Goal: Transaction & Acquisition: Purchase product/service

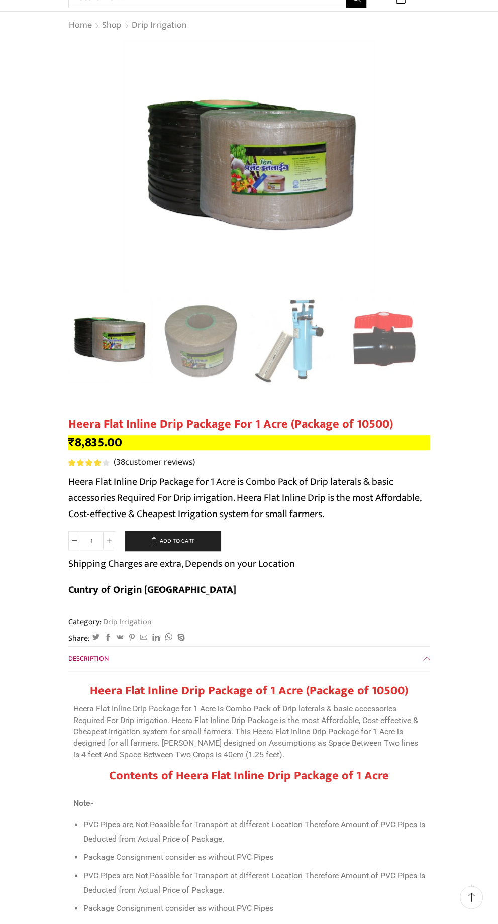
scroll to position [65, 0]
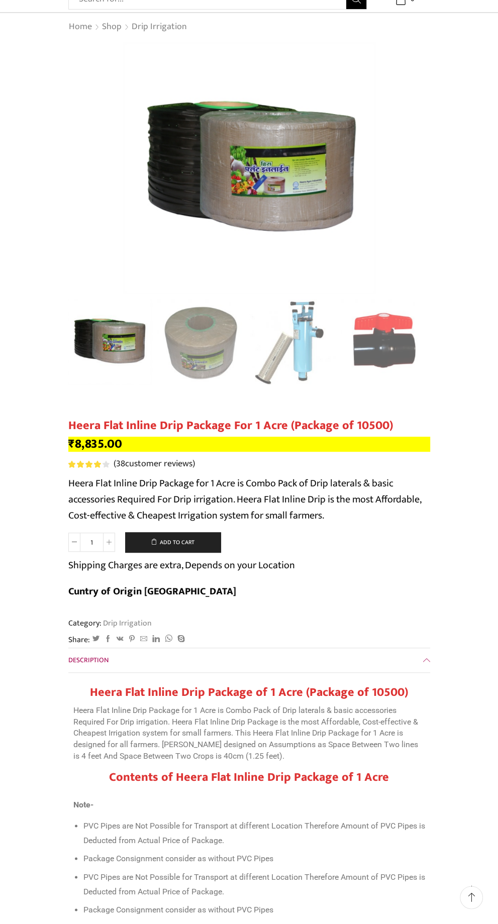
click at [155, 541] on button "Add to cart" at bounding box center [172, 542] width 95 height 20
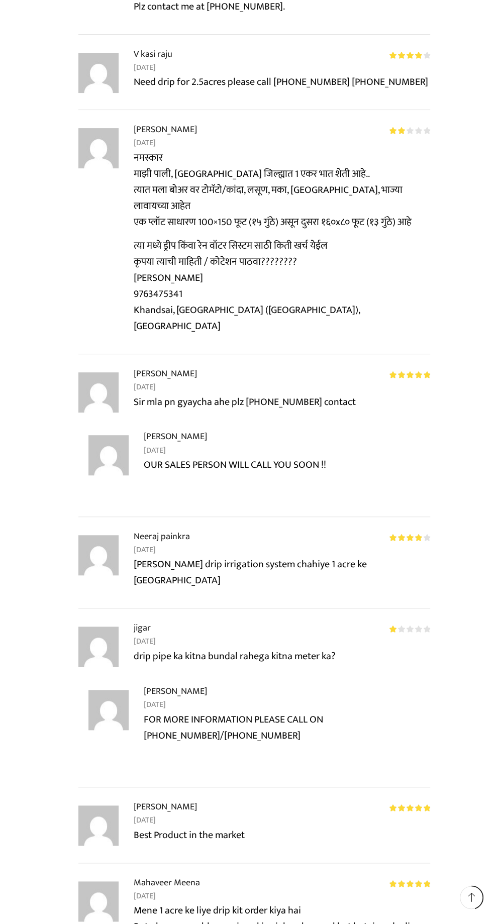
scroll to position [4603, 0]
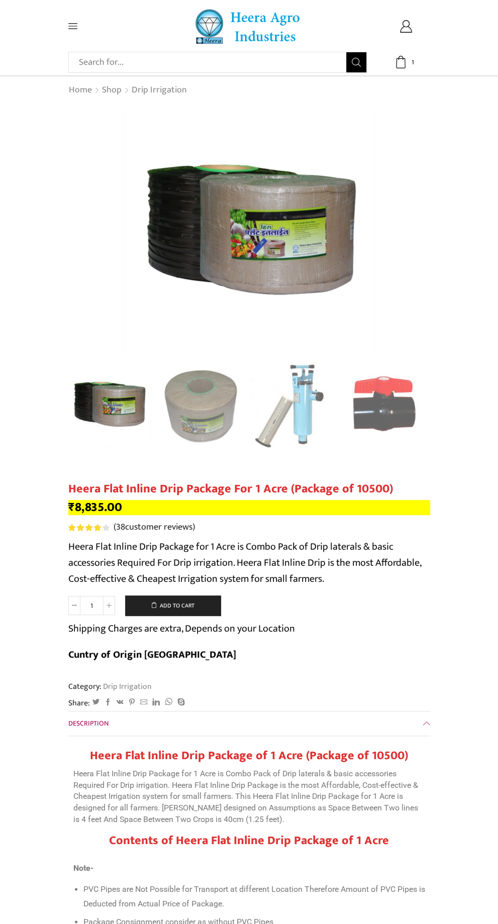
scroll to position [3, 0]
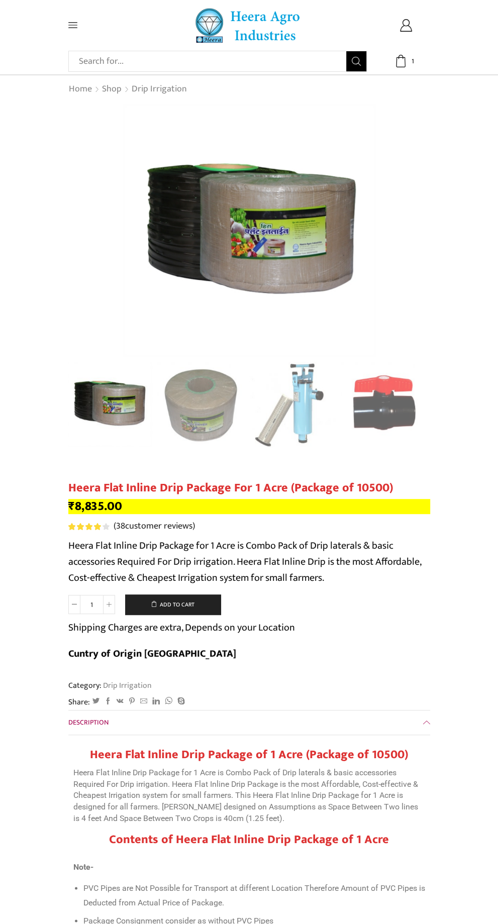
click at [324, 506] on p "₹ 8,835.00" at bounding box center [249, 506] width 362 height 15
click at [207, 606] on button "Add to cart" at bounding box center [172, 605] width 95 height 20
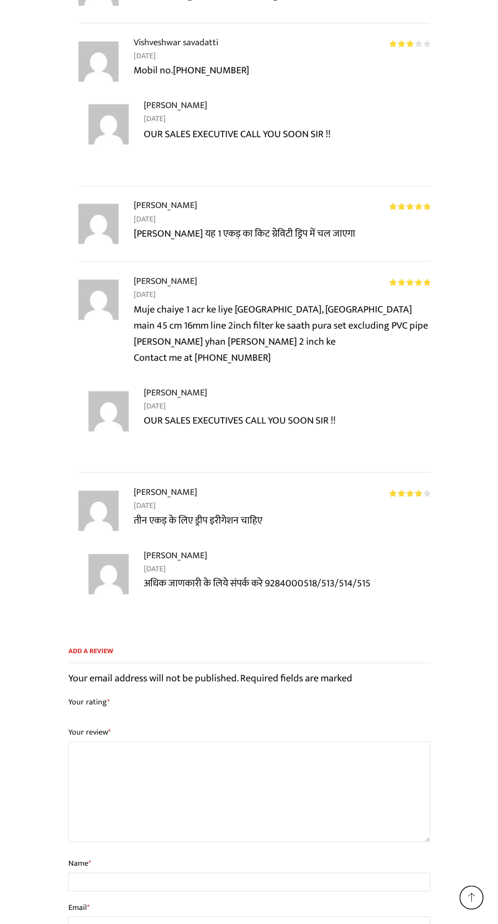
scroll to position [10206, 0]
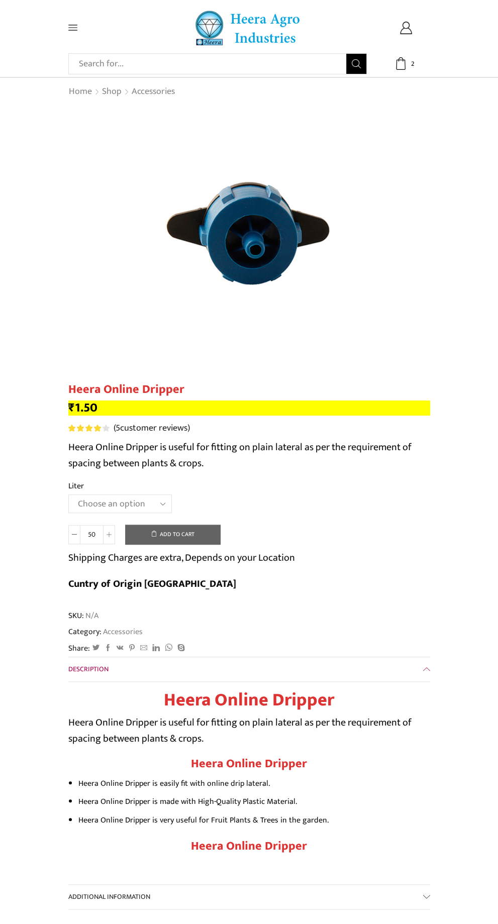
click at [194, 534] on button "Add to cart" at bounding box center [172, 535] width 95 height 20
click at [185, 541] on button "Add to cart" at bounding box center [172, 535] width 95 height 20
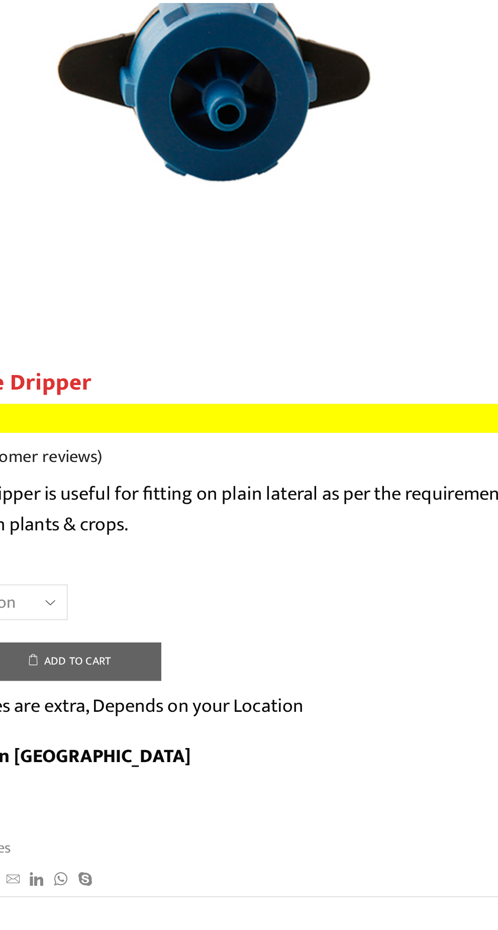
scroll to position [3, 0]
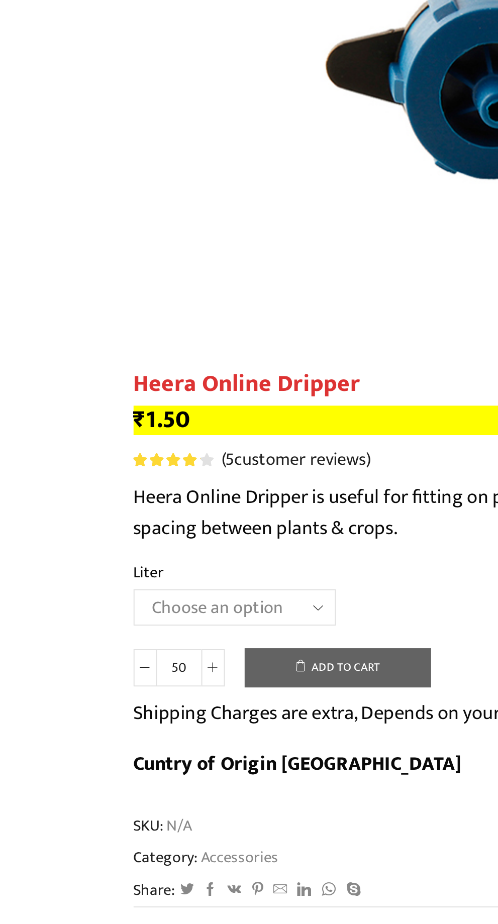
click at [154, 506] on select "Choose an option 16 Liter 4 Liter 8 Liter" at bounding box center [120, 501] width 104 height 19
click at [68, 492] on select "Choose an option 16 Liter 4 Liter 8 Liter" at bounding box center [120, 501] width 104 height 19
select select "4-liter"
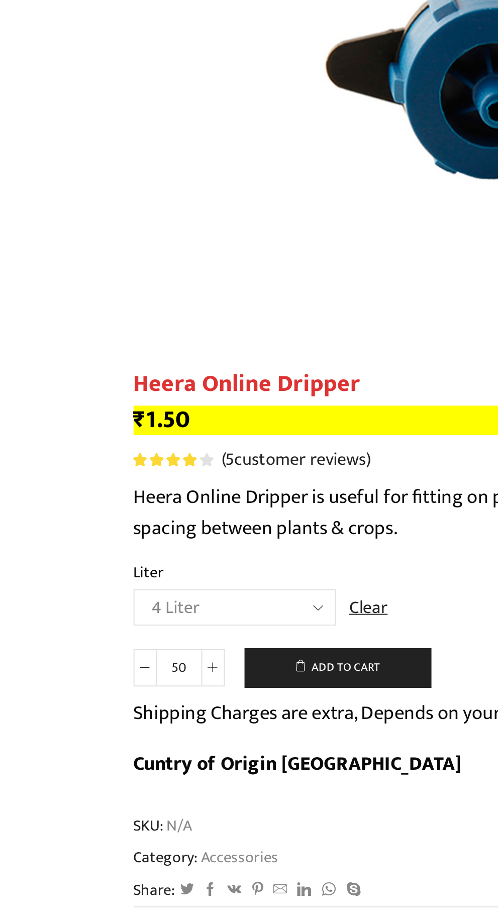
click at [89, 537] on input "50" at bounding box center [91, 531] width 23 height 19
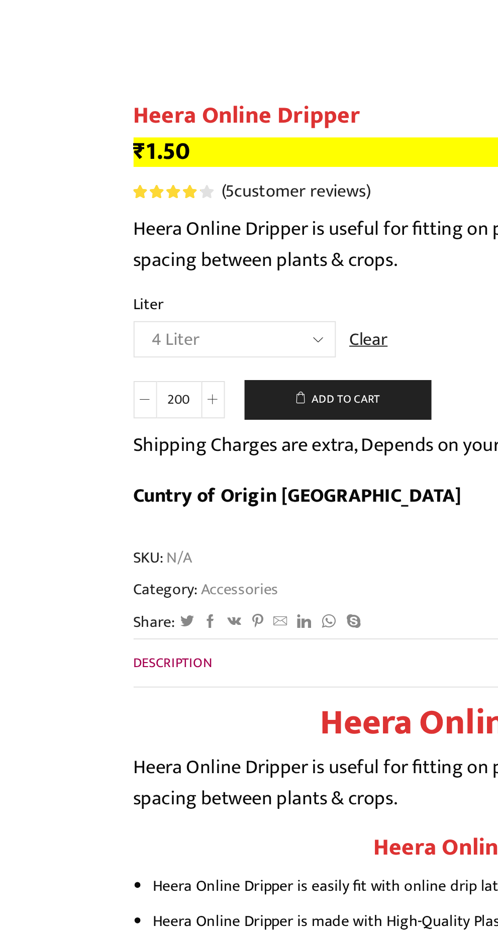
type input "200"
click at [196, 534] on button "Add to cart" at bounding box center [172, 532] width 95 height 20
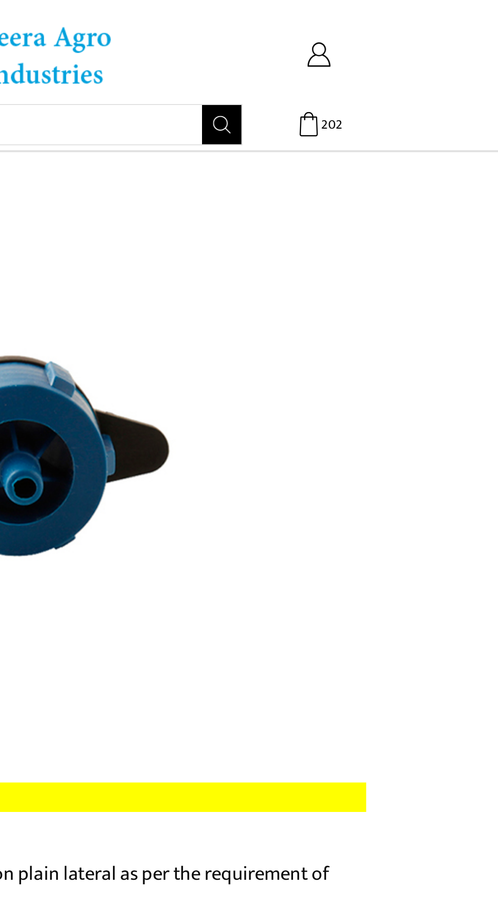
scroll to position [0, 0]
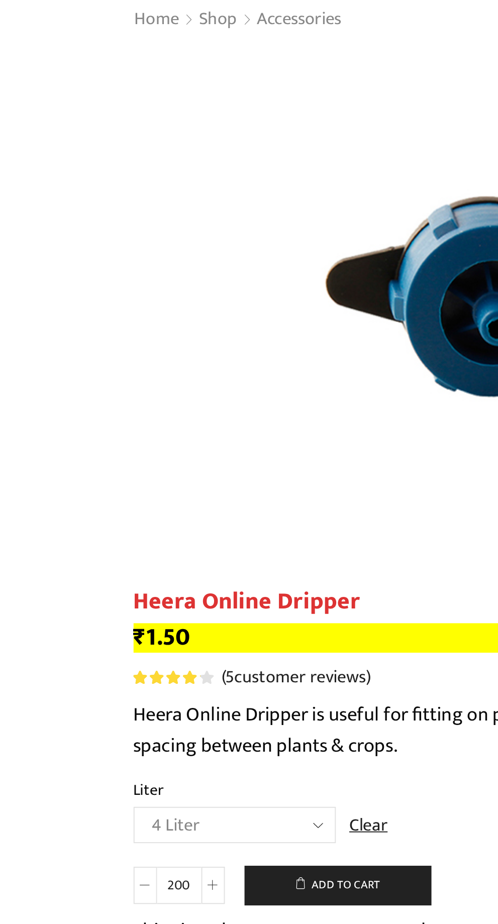
click at [181, 534] on button "Add to cart" at bounding box center [172, 535] width 95 height 20
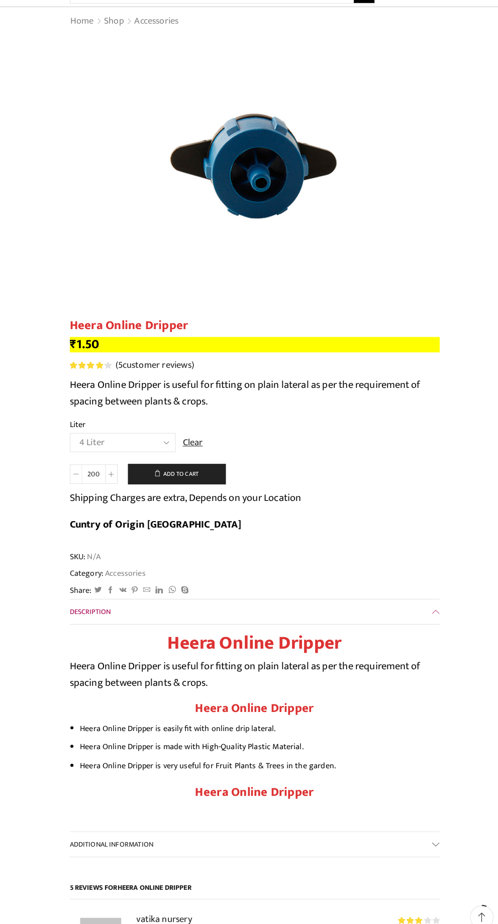
scroll to position [70, 0]
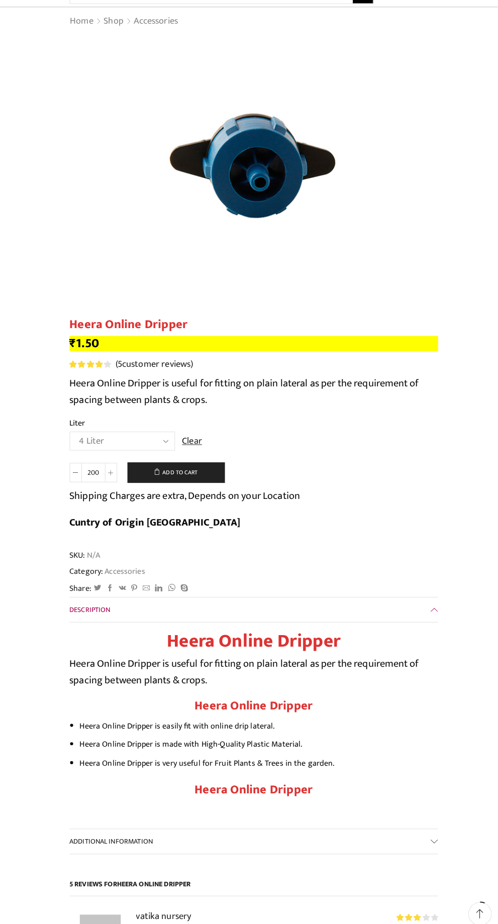
click at [200, 467] on button "Add to cart" at bounding box center [172, 464] width 95 height 20
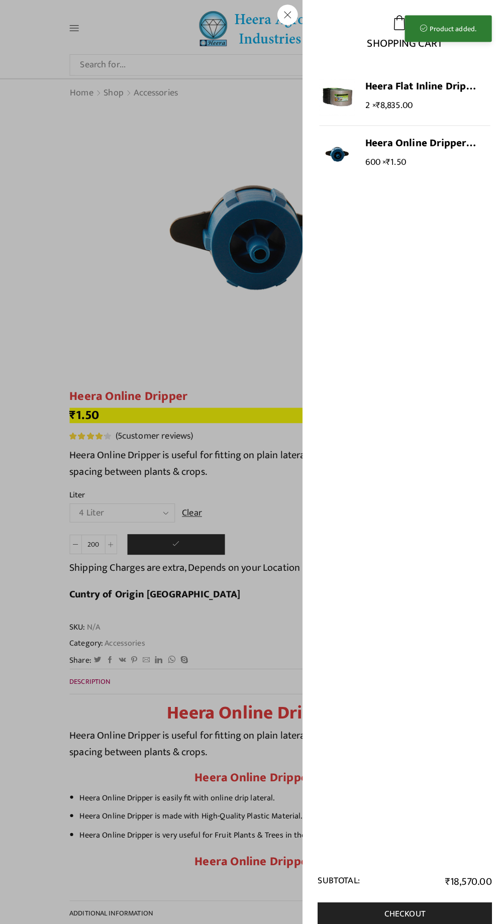
click at [417, 67] on div "602 Cart ₹ 18,570.00 602 602 ₹" at bounding box center [406, 63] width 48 height 13
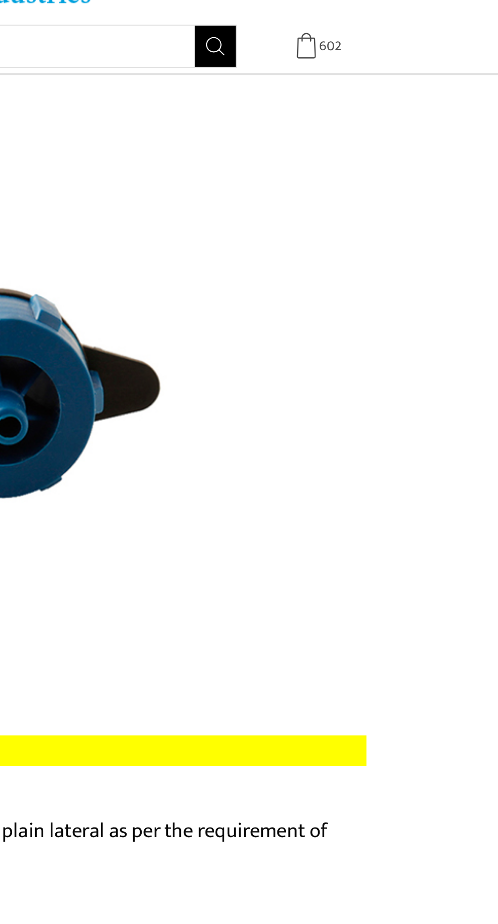
click at [408, 68] on span "602" at bounding box center [413, 64] width 10 height 10
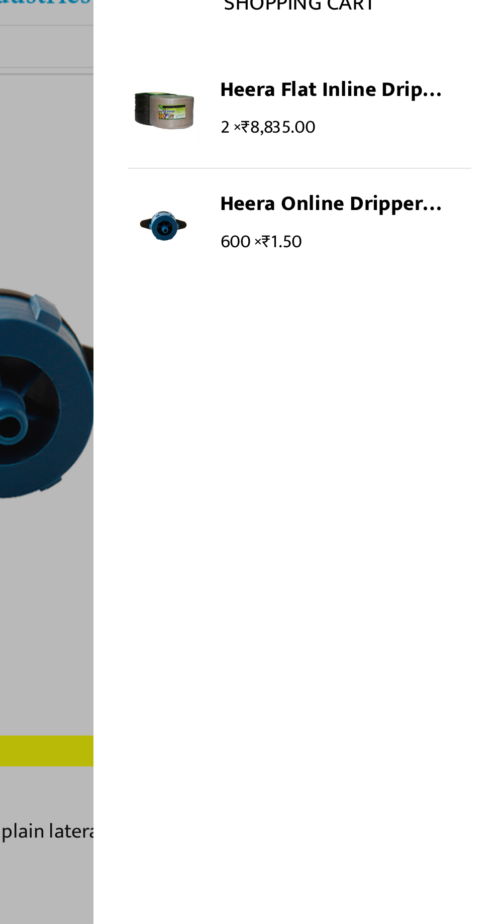
click at [412, 77] on li "Heera Flat Inline Drip Package For 1 Acre (Package of 10500) 2 × ₹ 8,835.00" at bounding box center [398, 96] width 168 height 56
click at [421, 160] on div "600 × ₹ 1.50" at bounding box center [420, 158] width 123 height 17
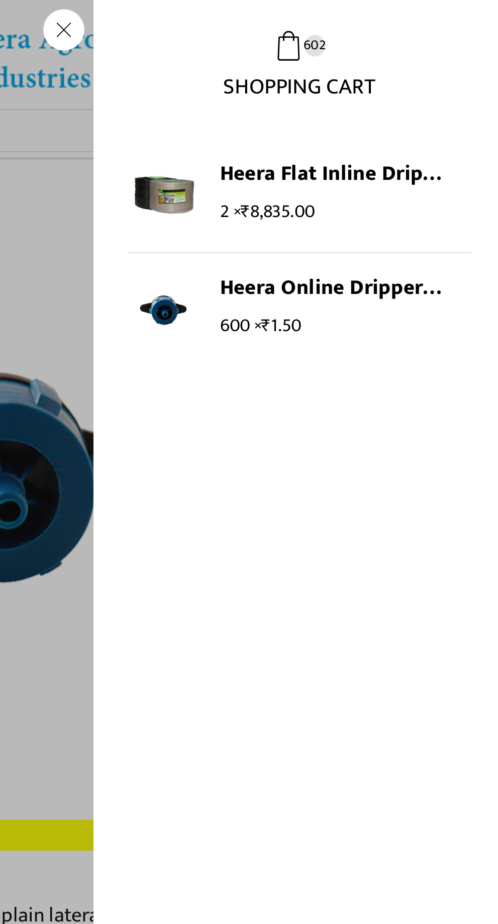
click at [358, 160] on li "Heera Online Dripper - 4 Liter 600 × ₹ 1.50" at bounding box center [398, 151] width 168 height 55
click at [365, 146] on link "Heera Online Dripper - 4 Liter" at bounding box center [414, 141] width 110 height 15
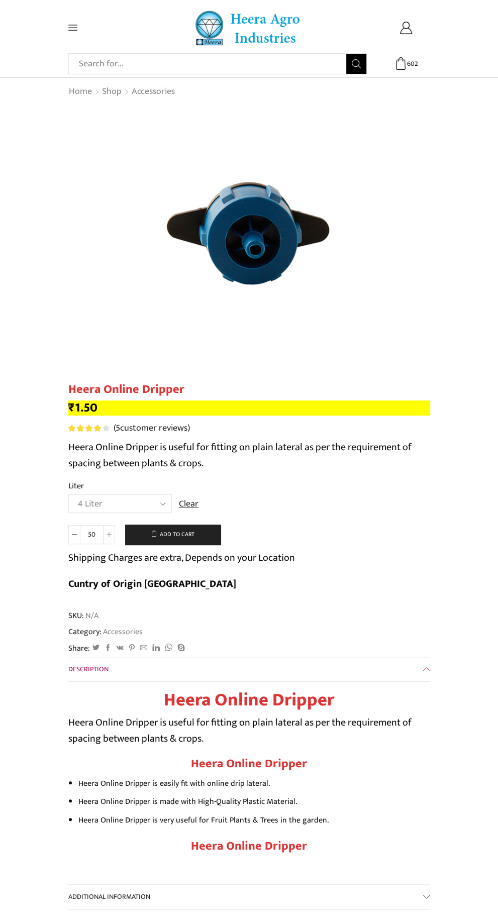
click at [315, 715] on p "Heera Online Dripper is useful for fitting on plain lateral as per the requirem…" at bounding box center [249, 731] width 362 height 32
